Goal: Transaction & Acquisition: Subscribe to service/newsletter

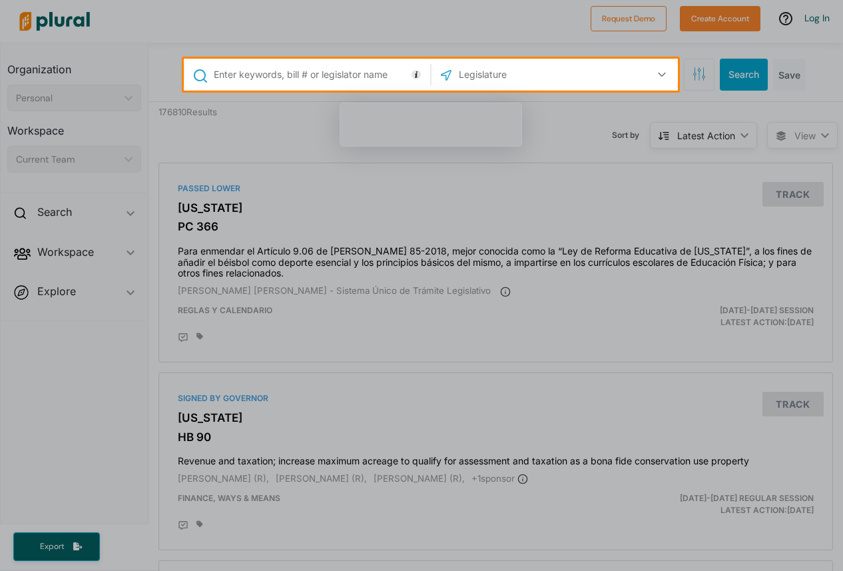
click at [662, 248] on div at bounding box center [421, 331] width 843 height 480
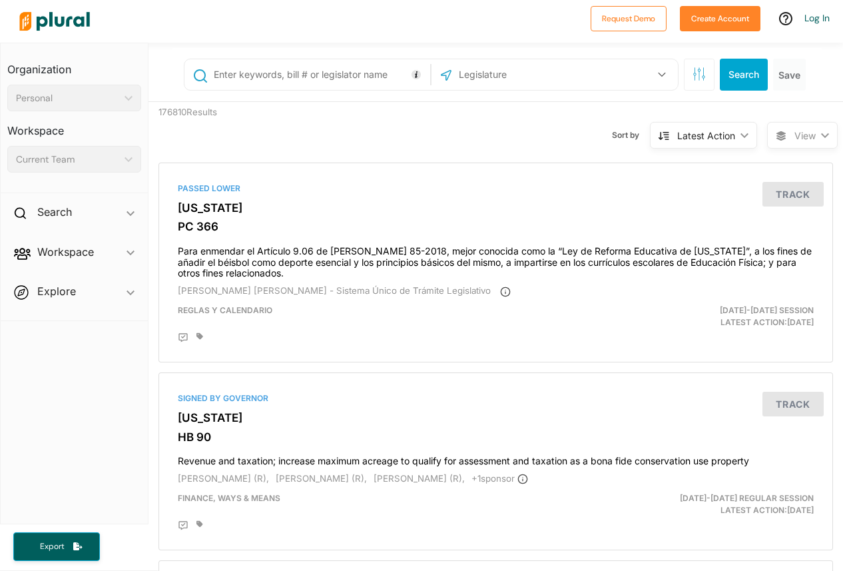
click at [304, 73] on input "text" at bounding box center [320, 74] width 215 height 25
type input "hr1"
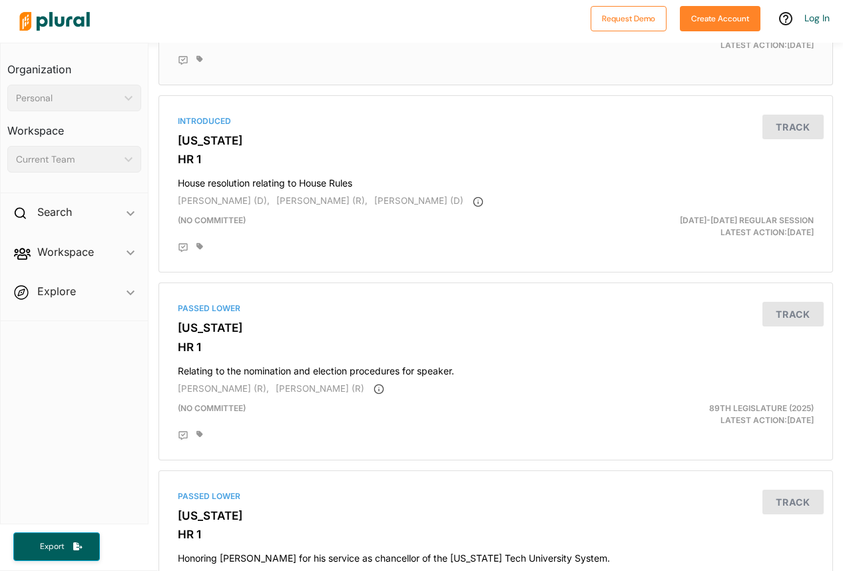
scroll to position [292, 0]
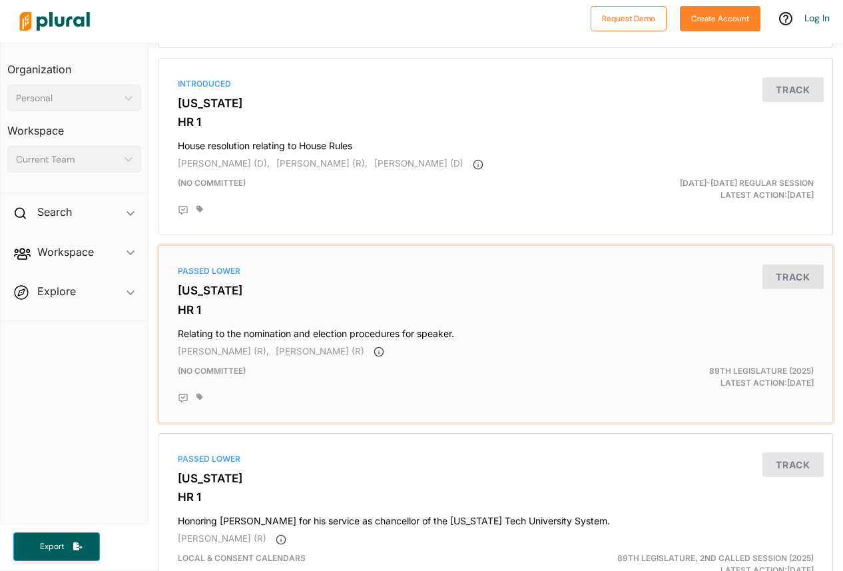
click at [306, 286] on h3 "[US_STATE]" at bounding box center [496, 290] width 636 height 13
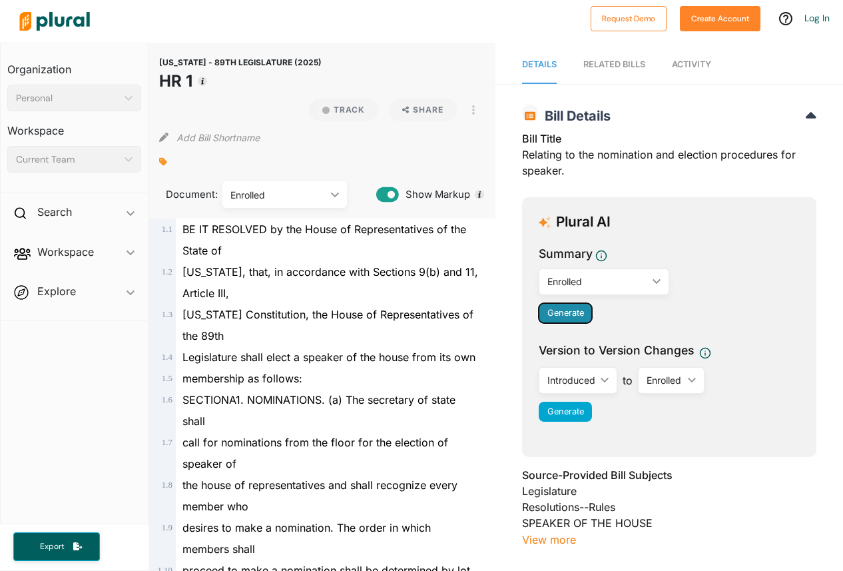
click at [568, 315] on span "Generate" at bounding box center [566, 313] width 37 height 10
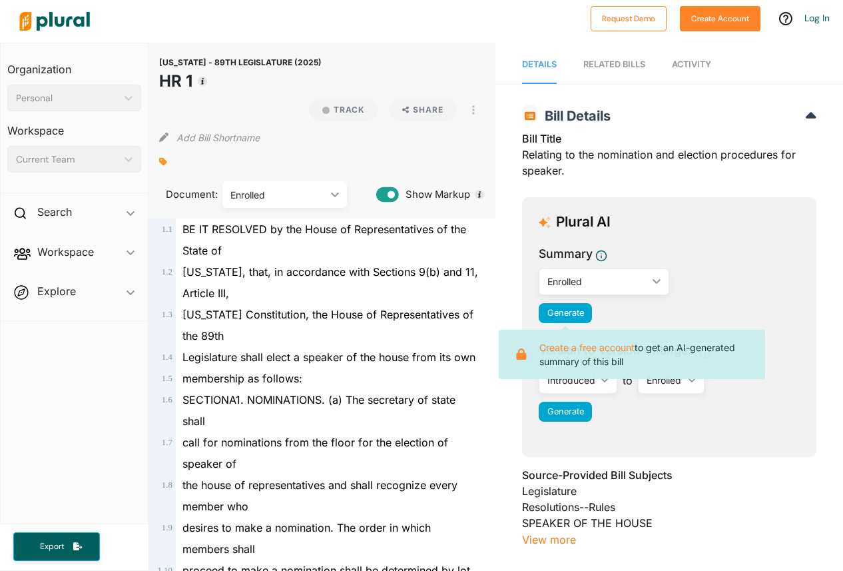
click at [779, 285] on div "Summary Enrolled ic_keyboard_arrow_down Introduced Enrolled Generate Create a f…" at bounding box center [669, 287] width 261 height 85
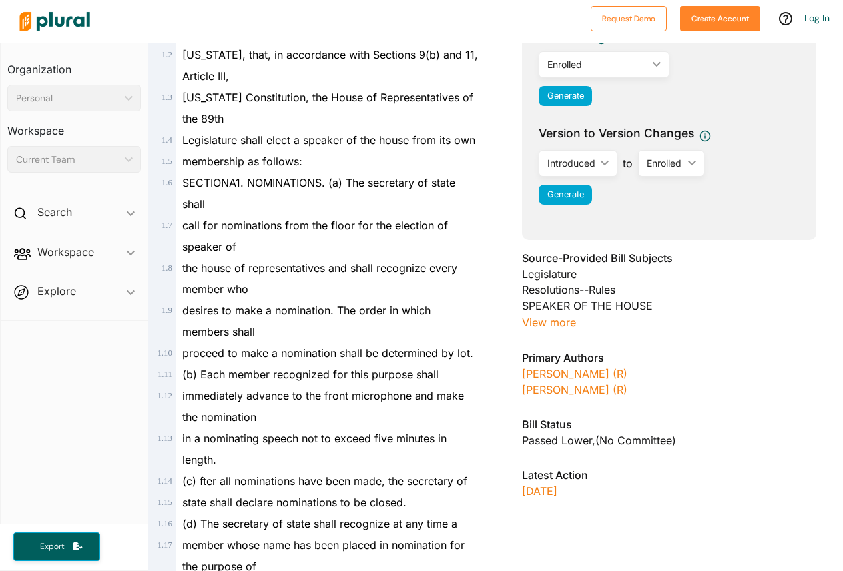
scroll to position [222, 0]
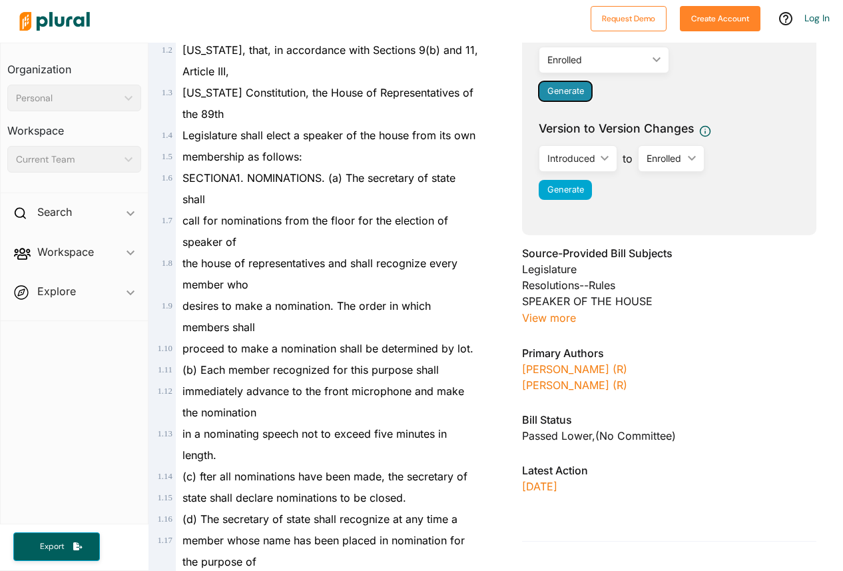
click at [562, 92] on span "Generate" at bounding box center [566, 91] width 37 height 10
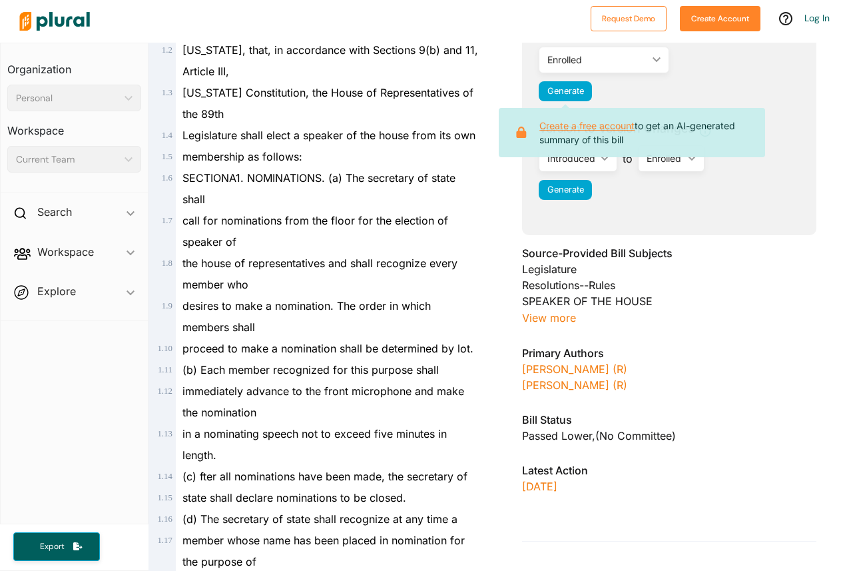
click at [570, 128] on link "Create a free account" at bounding box center [587, 125] width 95 height 11
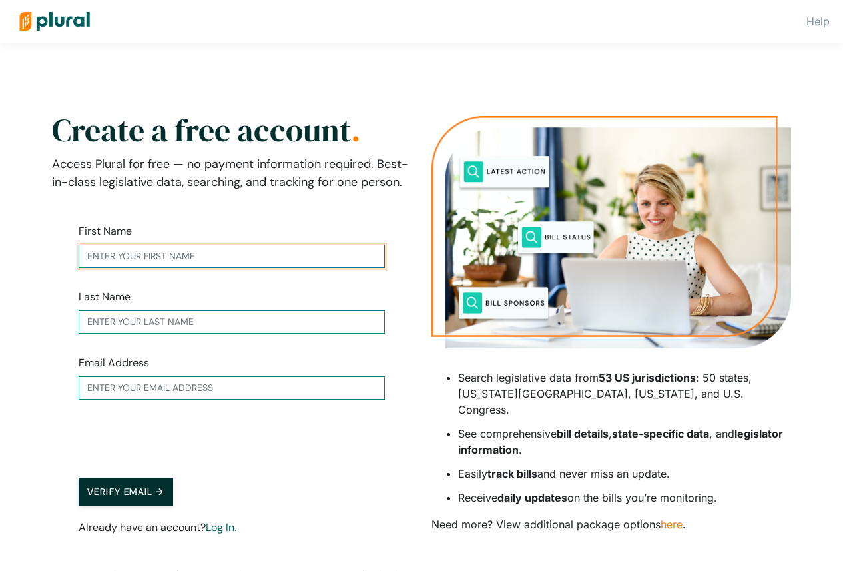
click at [210, 253] on input "text" at bounding box center [232, 255] width 306 height 23
paste input "Alejandro"
type input "Alejandro"
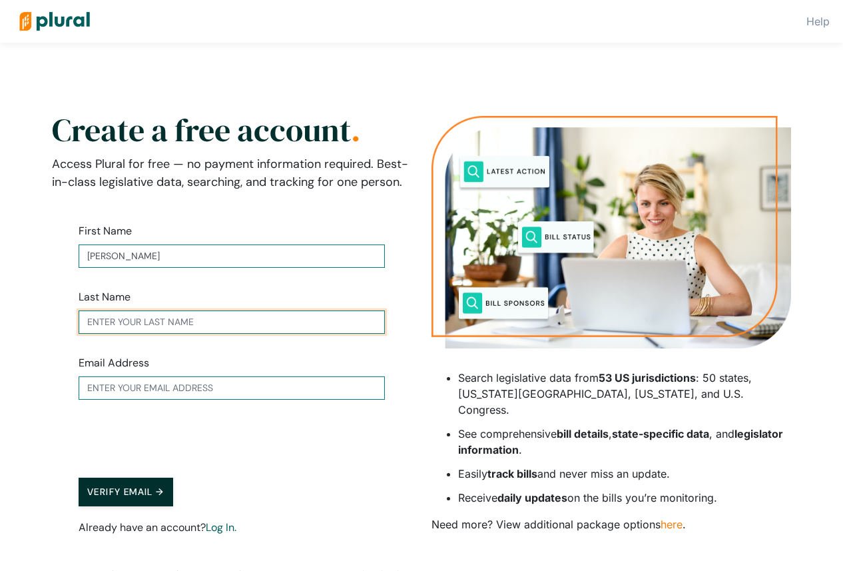
click at [187, 323] on input "text" at bounding box center [232, 321] width 306 height 23
click at [162, 327] on input "Androg" at bounding box center [232, 321] width 306 height 23
type input "Garcia"
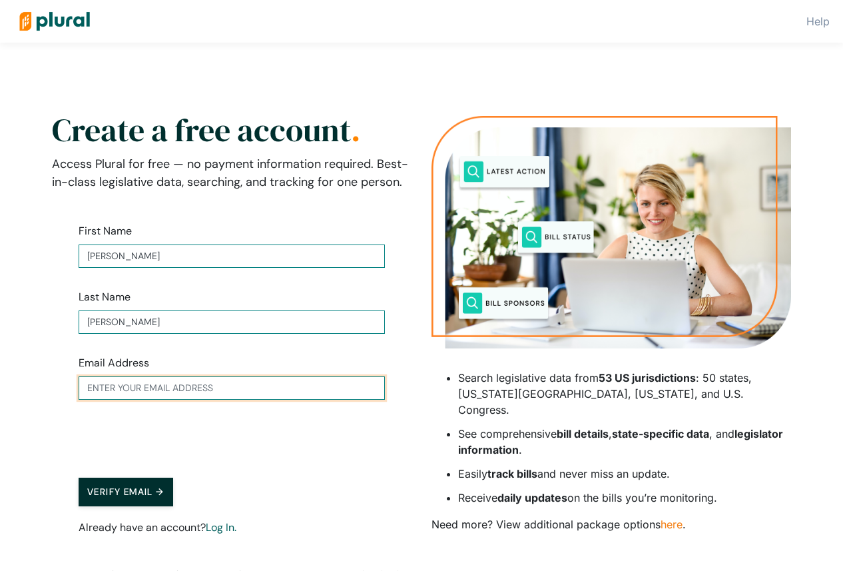
paste input "jandrog11117@gmail.com"
type input "jandrog11117@gmail.com"
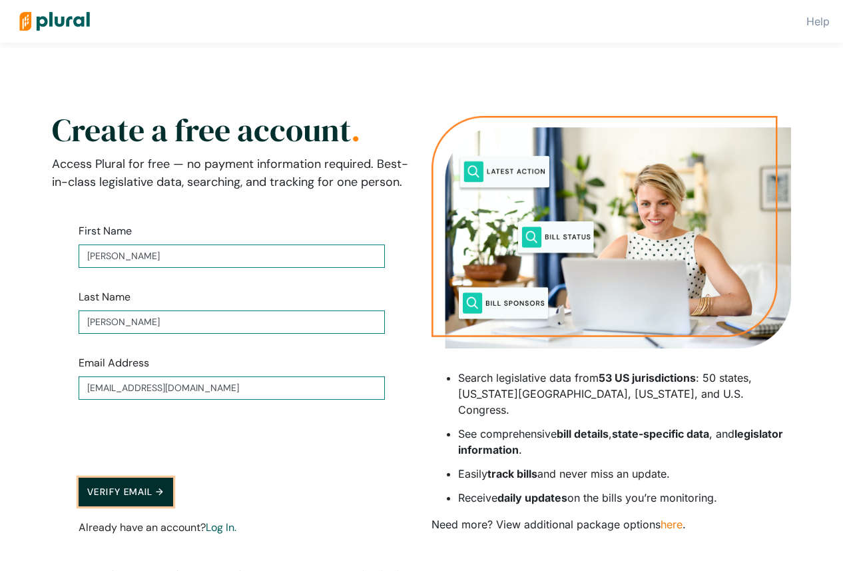
click at [139, 484] on button "Verify Email →" at bounding box center [126, 492] width 95 height 29
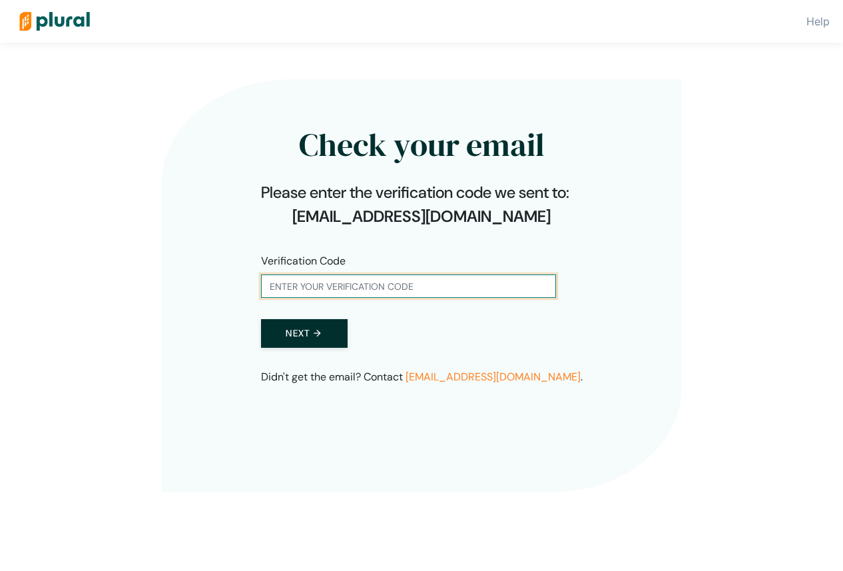
click at [393, 287] on input "text" at bounding box center [408, 285] width 295 height 23
paste input "876245"
type input "876245"
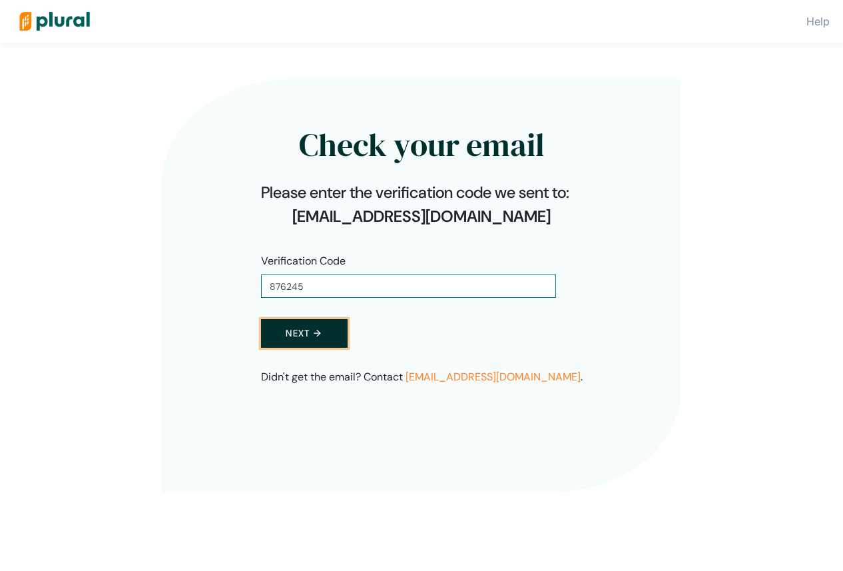
click at [303, 333] on button "Next →" at bounding box center [304, 333] width 87 height 29
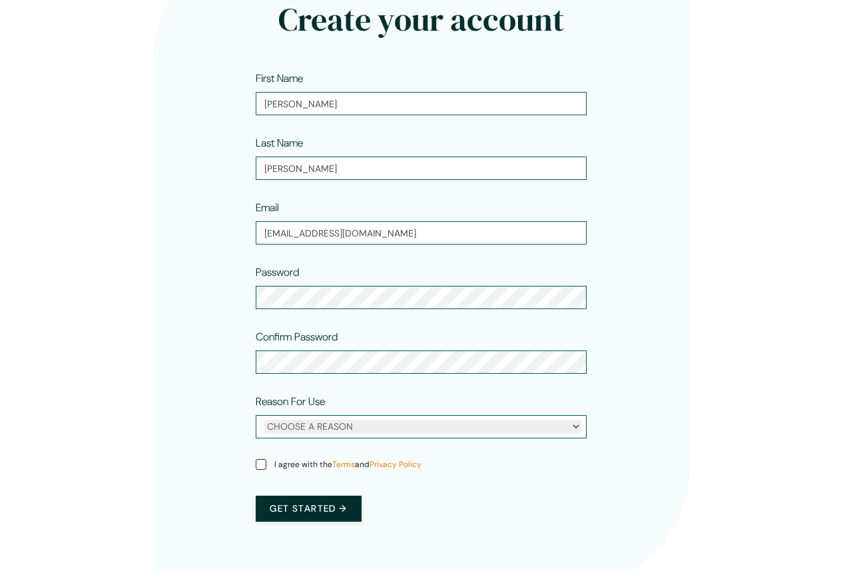
scroll to position [165, 0]
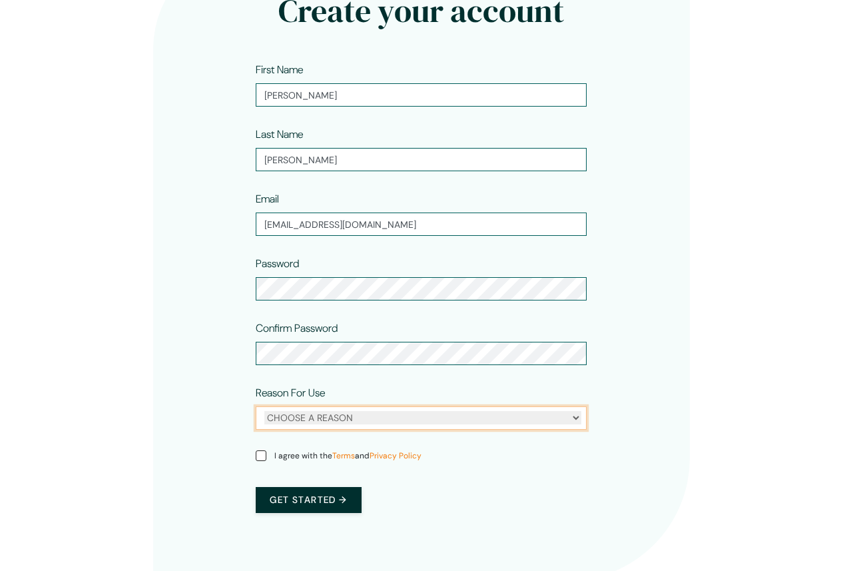
click at [306, 414] on select "CHOOSE A REASON Personal Professional" at bounding box center [422, 417] width 317 height 13
select select "personal"
click at [264, 411] on select "CHOOSE A REASON Personal Professional" at bounding box center [422, 417] width 317 height 13
click at [298, 459] on span "I agree with the Terms and Privacy Policy" at bounding box center [347, 456] width 147 height 12
click at [266, 459] on input "I agree with the Terms and Privacy Policy" at bounding box center [261, 455] width 11 height 11
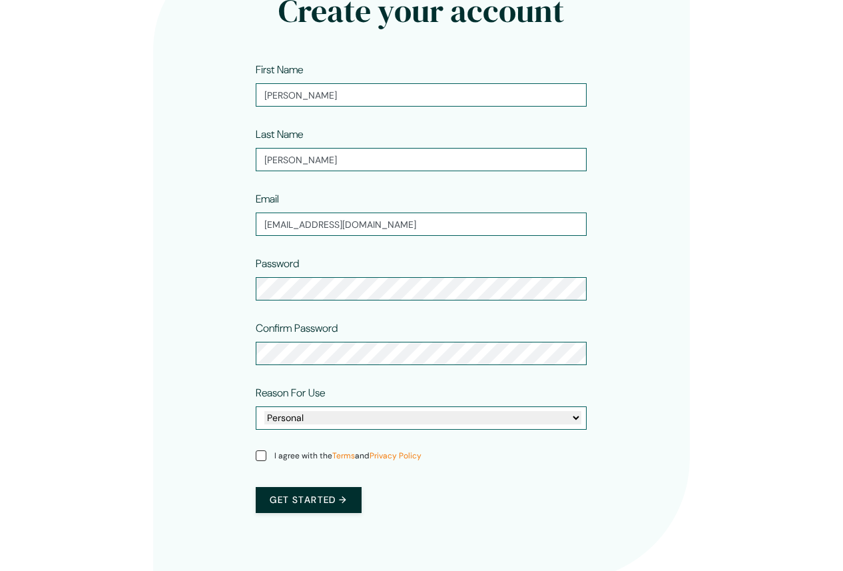
checkbox input "true"
click at [306, 503] on button "Get started →" at bounding box center [308, 500] width 105 height 26
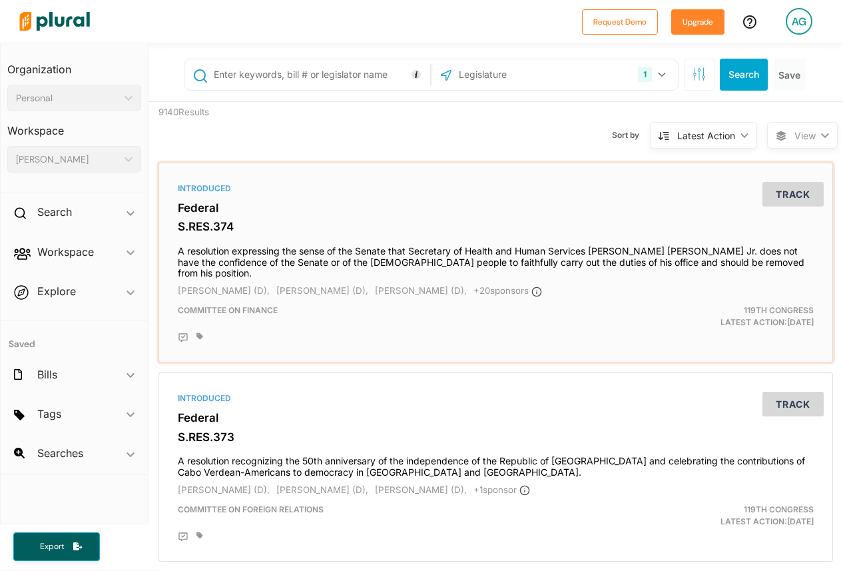
click at [353, 247] on h4 "A resolution expressing the sense of the Senate that Secretary of Health and Hu…" at bounding box center [496, 259] width 636 height 40
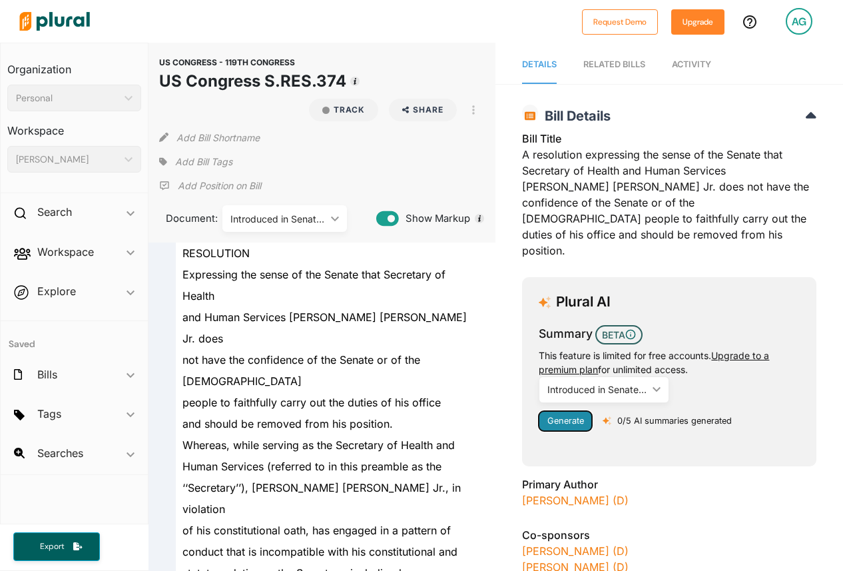
click at [564, 416] on span "Generate" at bounding box center [566, 421] width 37 height 10
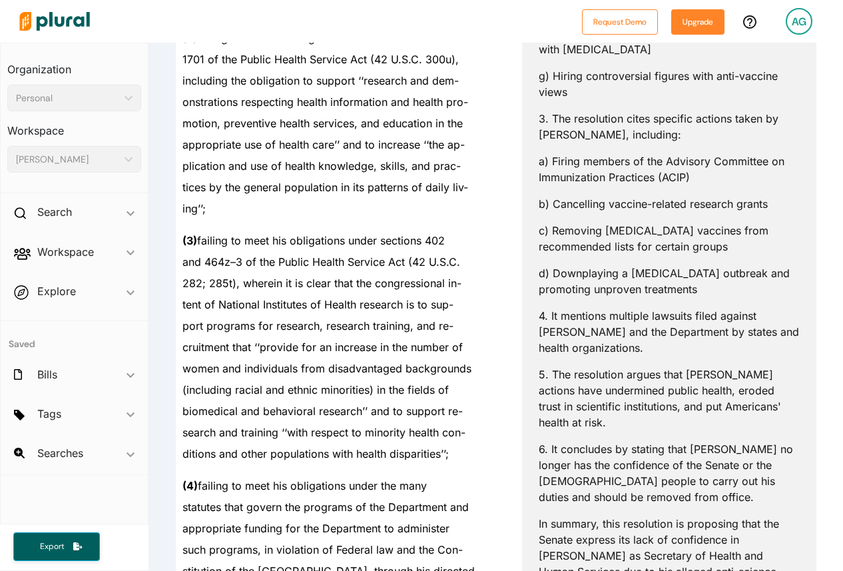
scroll to position [775, 0]
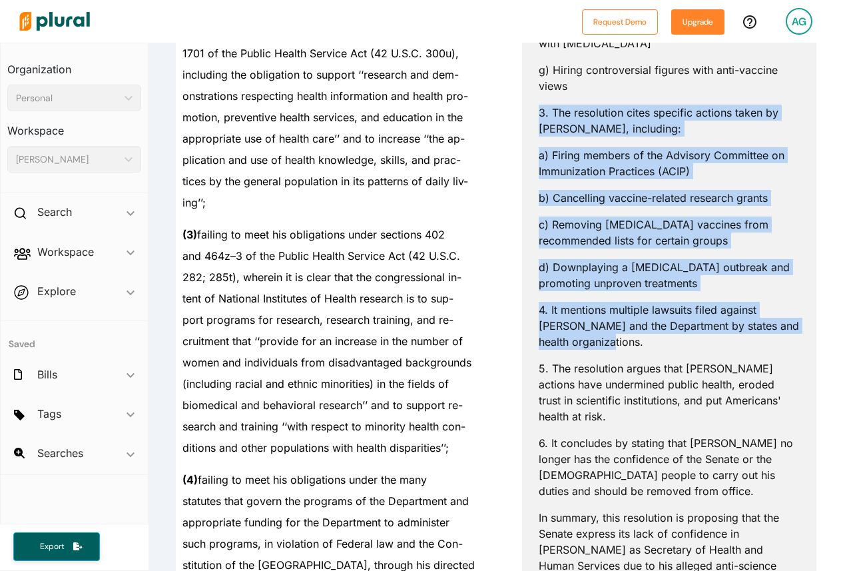
drag, startPoint x: 620, startPoint y: 322, endPoint x: 532, endPoint y: 94, distance: 244.2
click at [532, 94] on div "Plural AI Summary BETA This feature is limited for free accounts. Upgrade to a …" at bounding box center [669, 122] width 294 height 1240
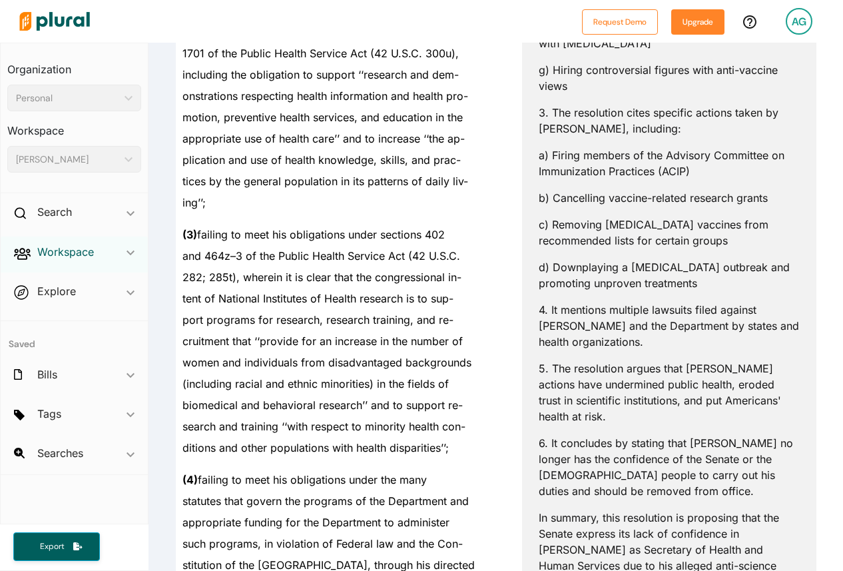
click at [76, 248] on h2 "Workspace" at bounding box center [65, 251] width 57 height 15
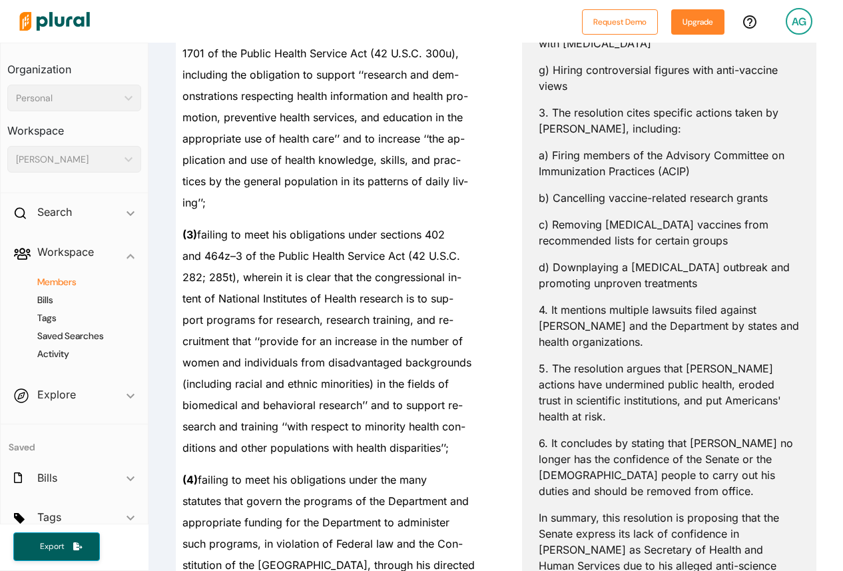
click at [75, 285] on h4 "Members" at bounding box center [78, 282] width 114 height 13
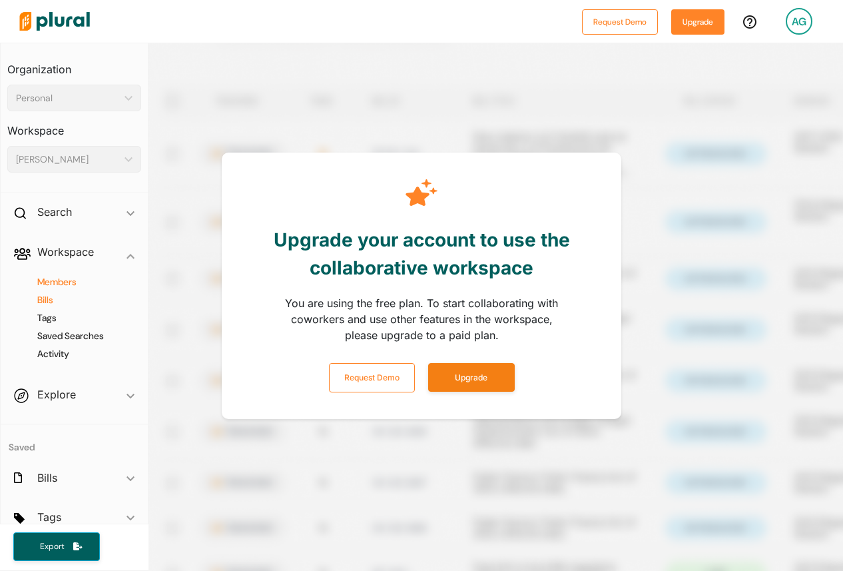
click at [47, 300] on h4 "Bills" at bounding box center [78, 300] width 114 height 13
click at [48, 318] on h4 "Tags" at bounding box center [78, 318] width 114 height 13
click at [42, 211] on h2 "Search" at bounding box center [54, 212] width 35 height 15
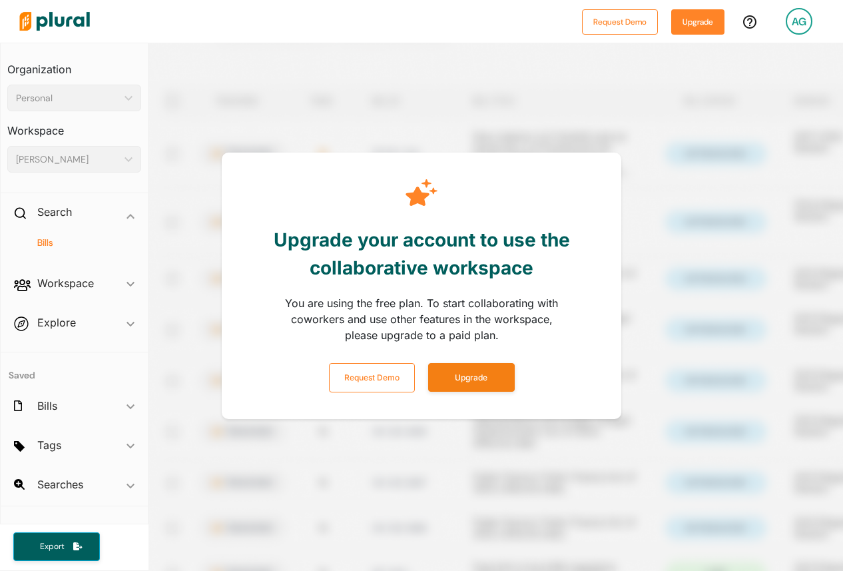
click at [44, 240] on h4 "Bills" at bounding box center [78, 243] width 114 height 13
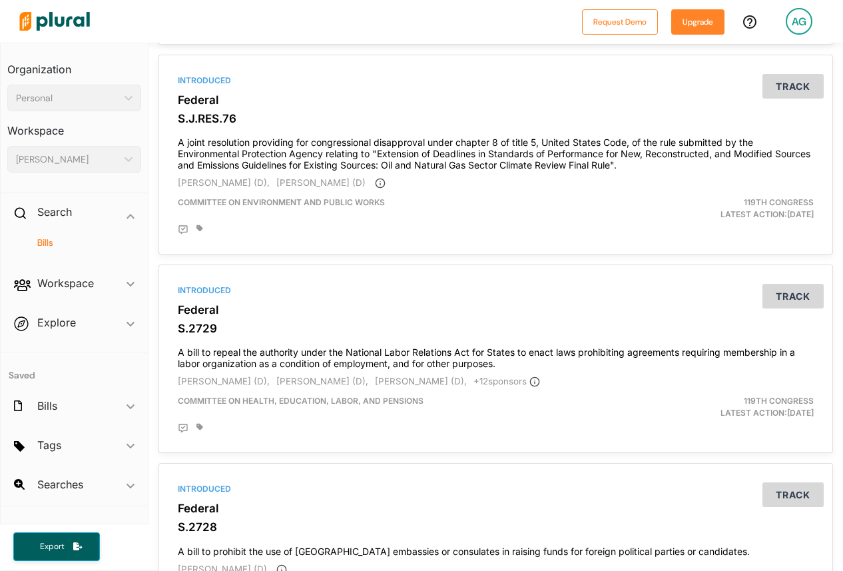
scroll to position [512, 0]
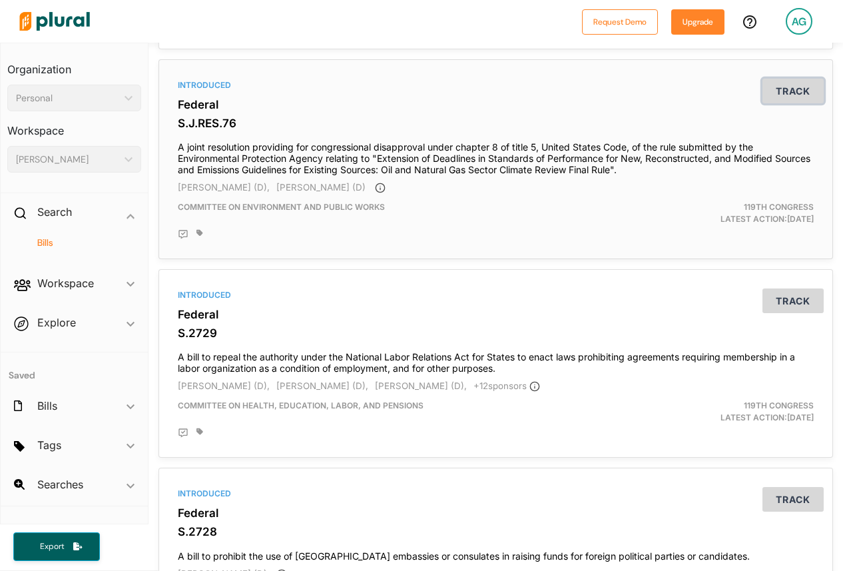
click at [791, 83] on button "Track" at bounding box center [793, 91] width 61 height 25
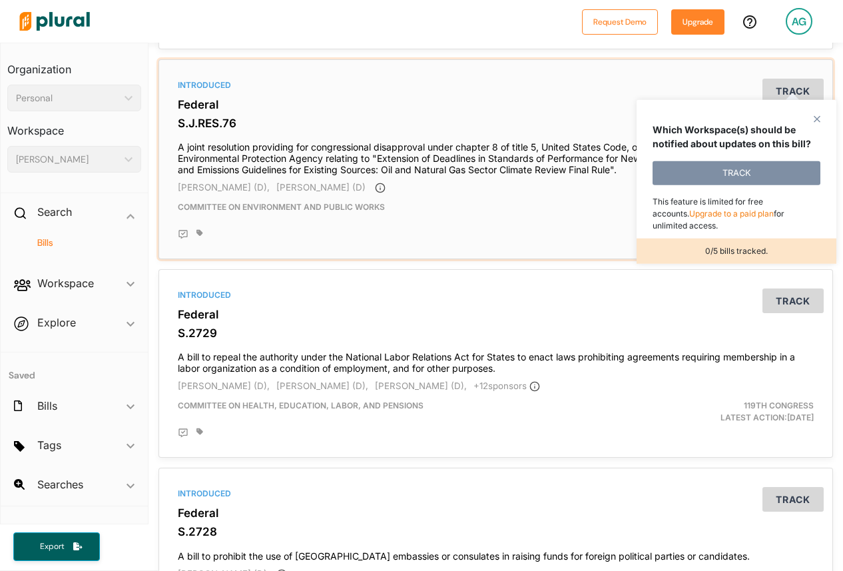
click at [491, 152] on h4 "A joint resolution providing for congressional disapproval under chapter 8 of t…" at bounding box center [496, 155] width 636 height 40
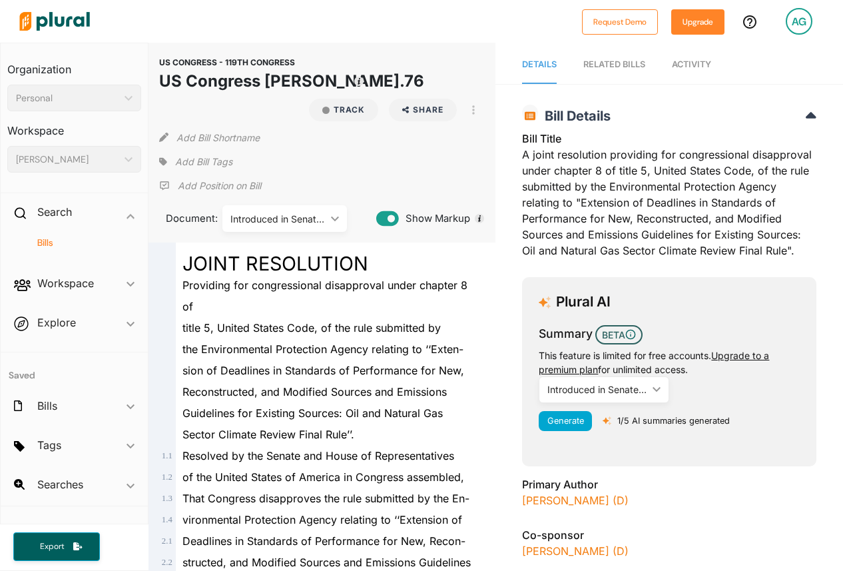
click at [604, 81] on link "RELATED BILLS" at bounding box center [615, 65] width 62 height 38
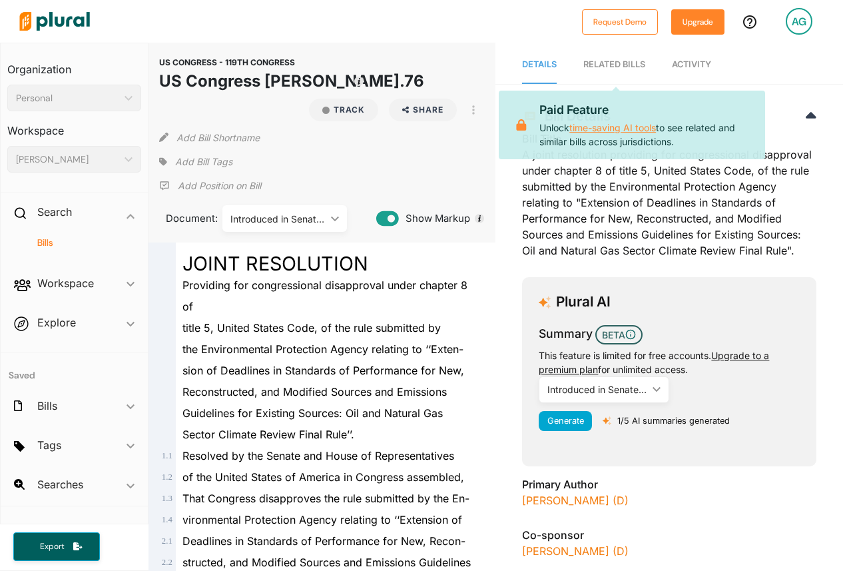
click at [602, 126] on link "time-saving AI tools" at bounding box center [613, 127] width 87 height 11
